Goal: Transaction & Acquisition: Book appointment/travel/reservation

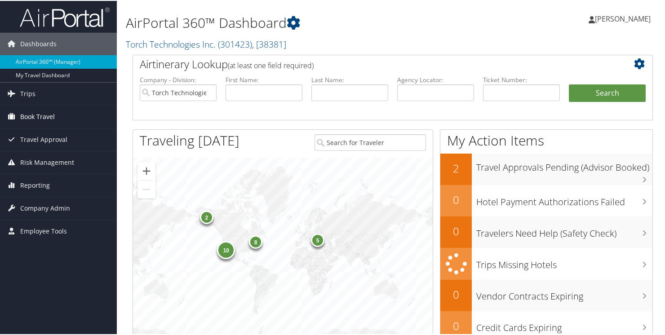
click at [49, 115] on span "Book Travel" at bounding box center [37, 116] width 35 height 22
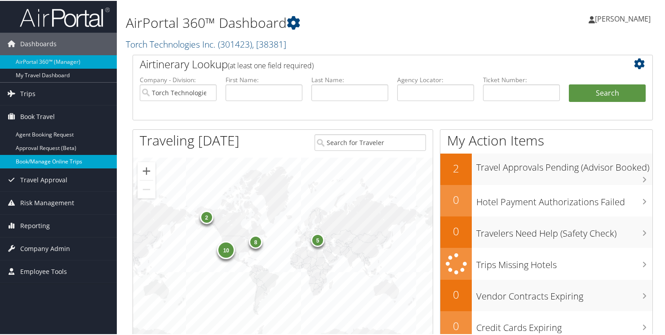
click at [39, 164] on link "Book/Manage Online Trips" at bounding box center [58, 160] width 117 height 13
